Goal: Check status

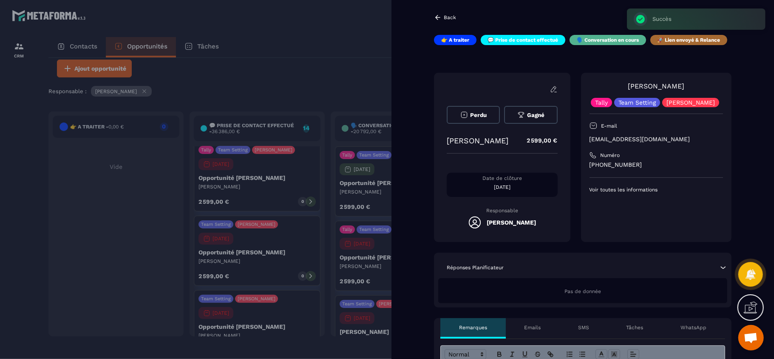
scroll to position [91, 0]
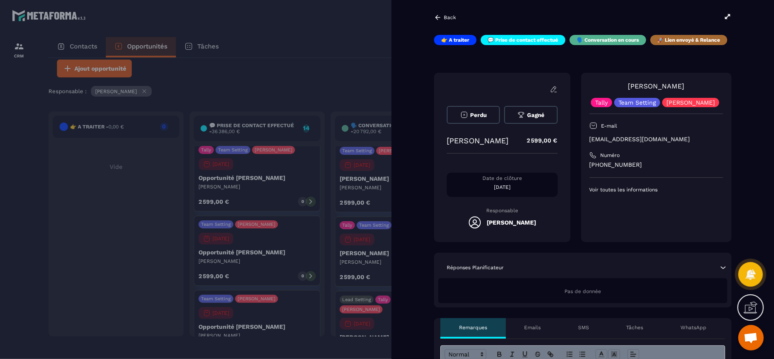
click at [264, 82] on div at bounding box center [387, 179] width 774 height 359
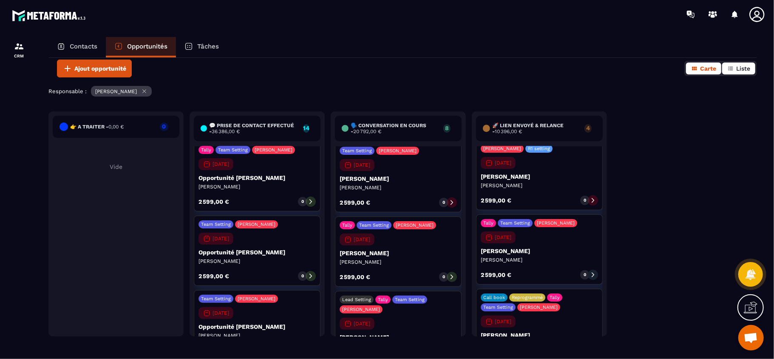
click at [746, 69] on span "Liste" at bounding box center [743, 68] width 14 height 7
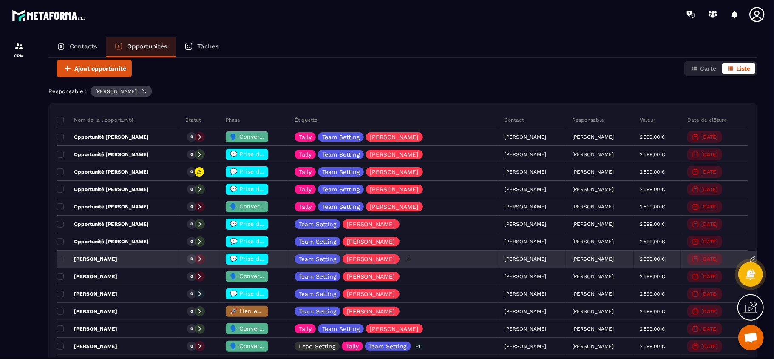
click at [435, 267] on div "Team Setting [PERSON_NAME]" at bounding box center [393, 259] width 210 height 17
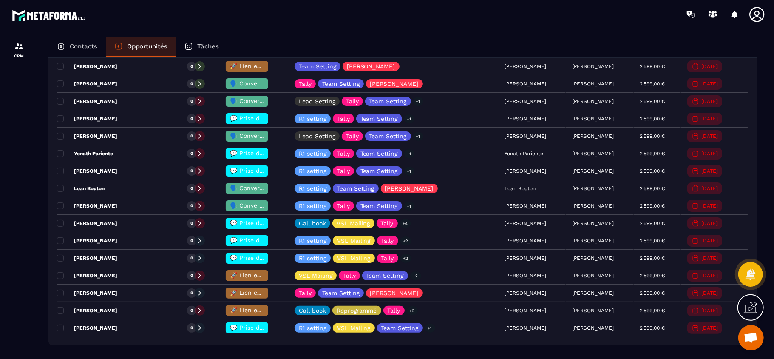
scroll to position [288, 0]
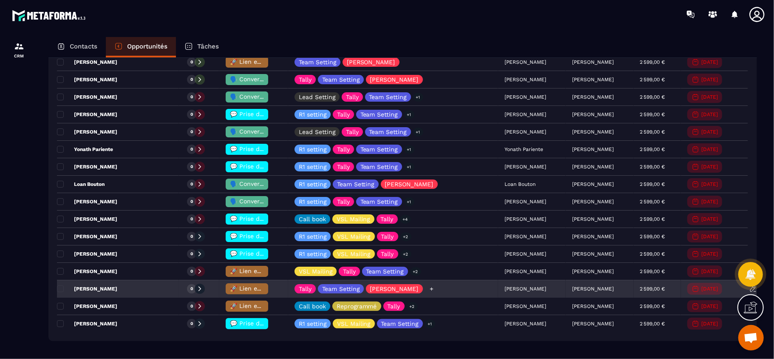
click at [413, 291] on div "Tally Team Setting [PERSON_NAME]" at bounding box center [393, 289] width 210 height 17
click at [429, 292] on icon at bounding box center [432, 289] width 6 height 6
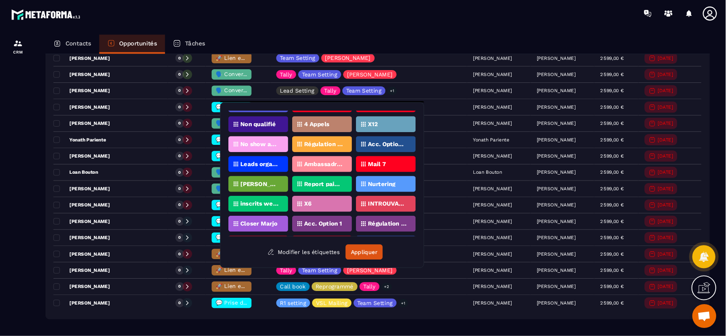
scroll to position [422, 0]
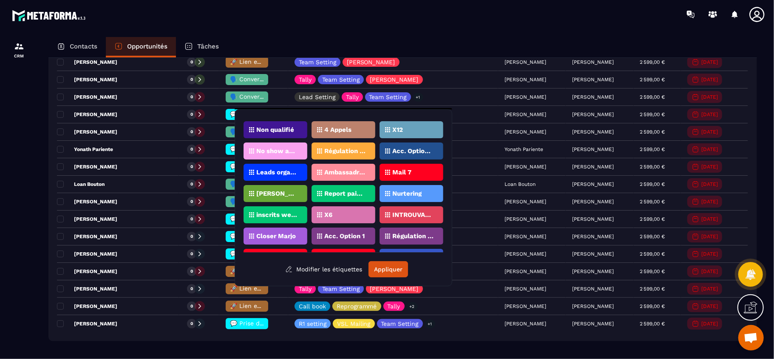
click at [17, 287] on div at bounding box center [19, 205] width 38 height 355
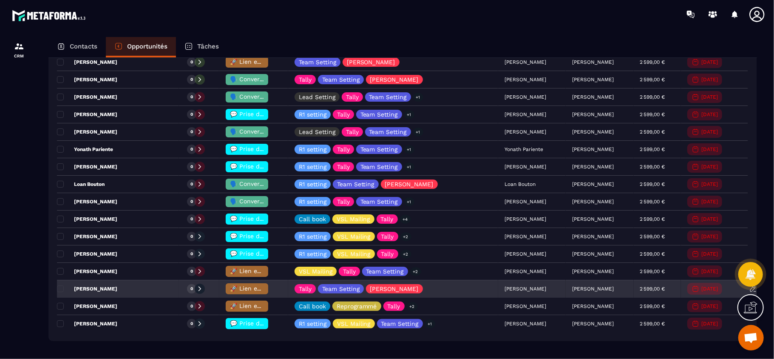
click at [240, 290] on span "🚀 Lien envoyé & Relance" at bounding box center [267, 288] width 75 height 7
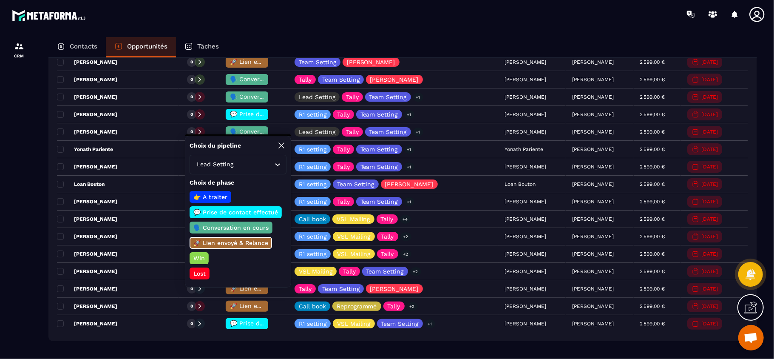
click at [220, 274] on div "👉 A traiter 💬 Prise de contact effectué 🗣️ Conversation en cours 🚀 [PERSON_NAME…" at bounding box center [238, 235] width 97 height 88
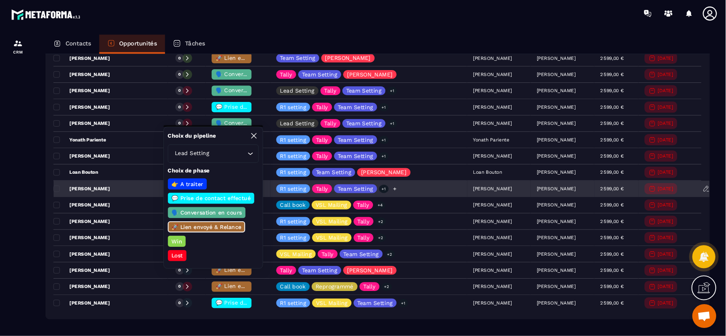
scroll to position [288, 0]
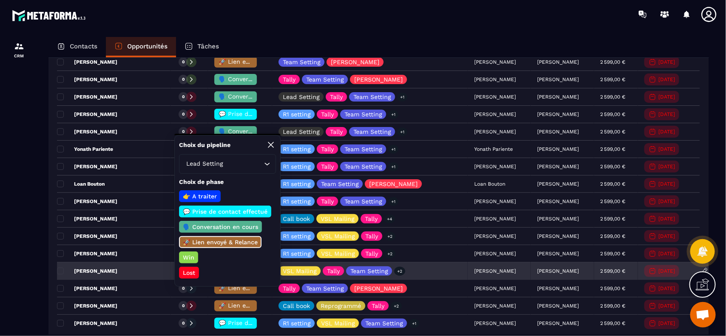
click at [107, 275] on p "[PERSON_NAME]" at bounding box center [87, 271] width 60 height 7
